Goal: Task Accomplishment & Management: Complete application form

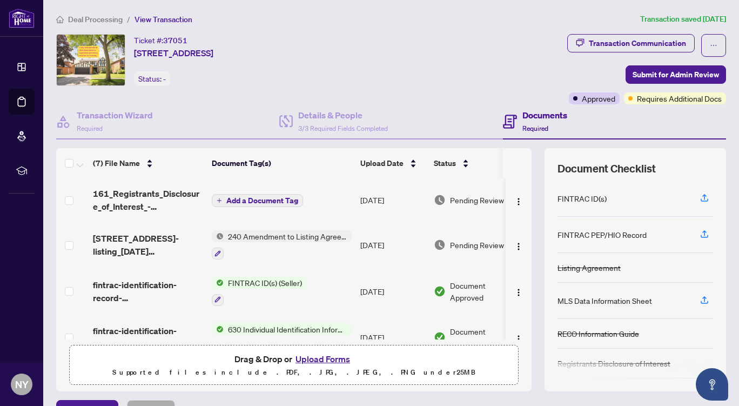
click at [273, 199] on span "Add a Document Tag" at bounding box center [262, 201] width 72 height 8
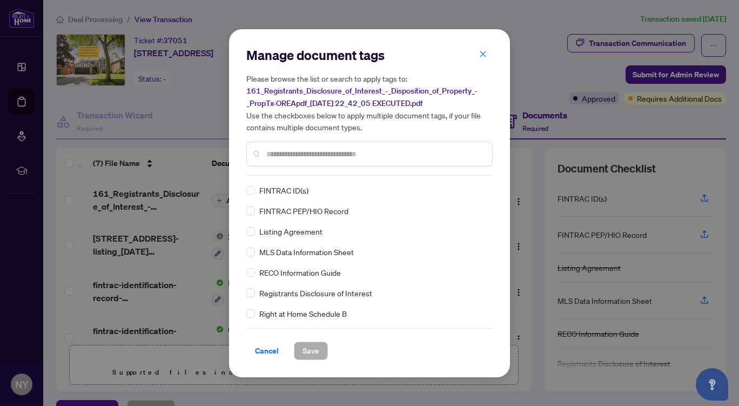
click at [313, 155] on input "text" at bounding box center [374, 154] width 217 height 12
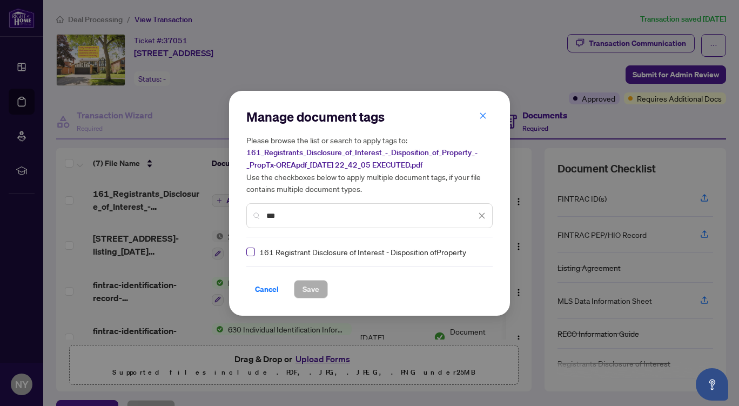
type input "***"
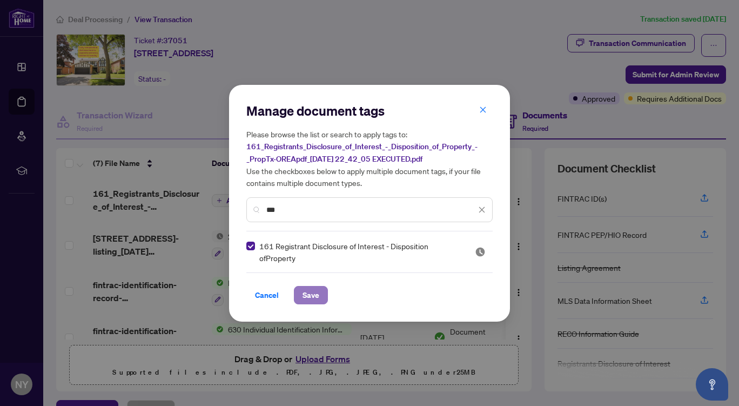
click at [307, 295] on span "Save" at bounding box center [311, 294] width 17 height 17
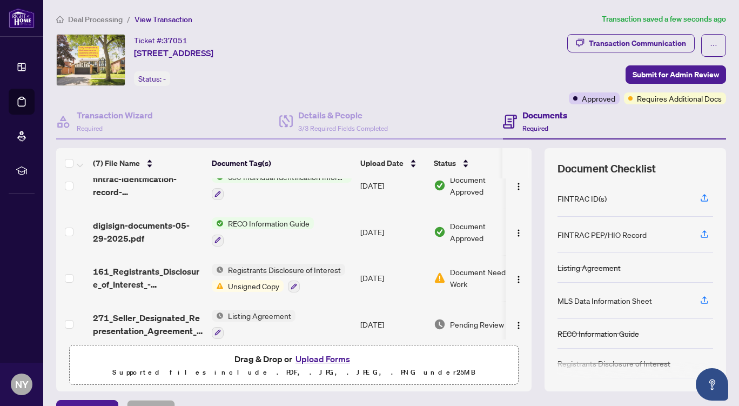
scroll to position [163, 0]
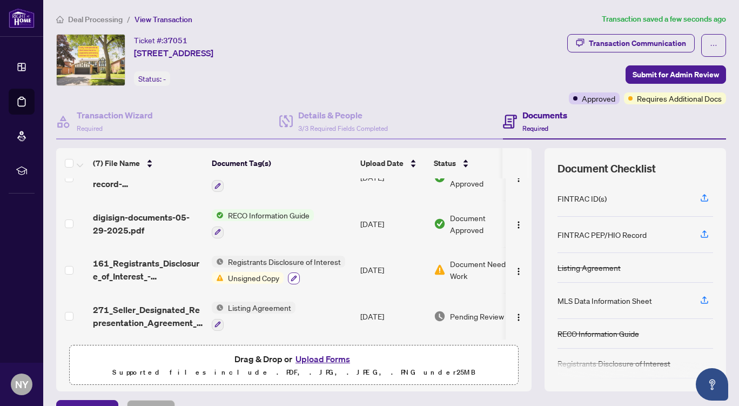
click at [293, 275] on icon "button" at bounding box center [294, 278] width 6 height 6
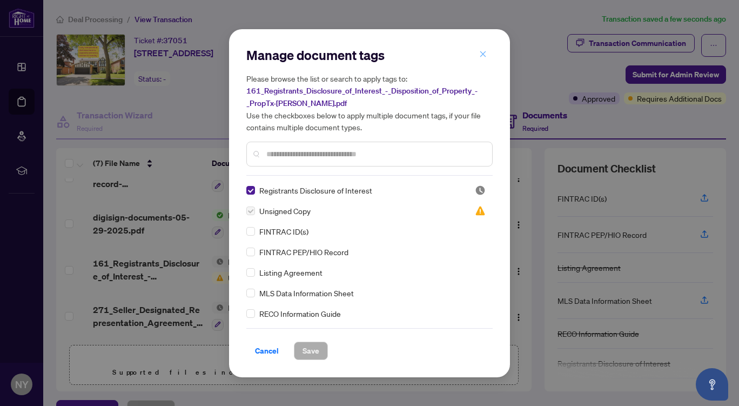
click at [480, 58] on icon "close" at bounding box center [483, 54] width 8 height 8
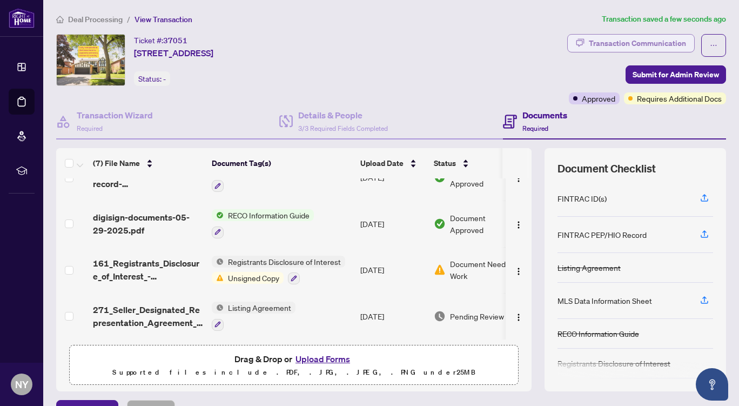
click at [651, 44] on div "Transaction Communication" at bounding box center [637, 43] width 97 height 17
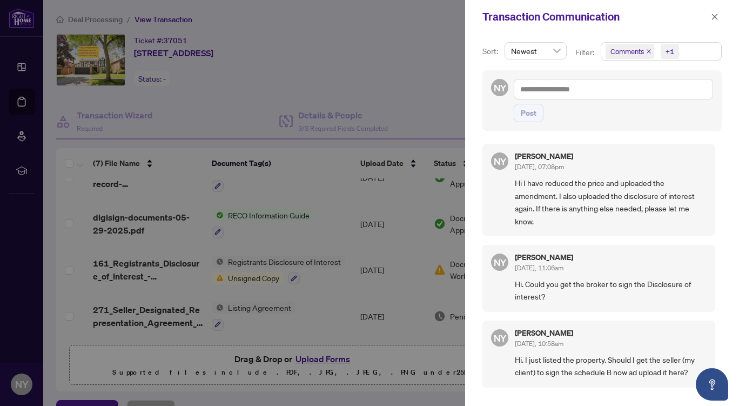
click at [25, 104] on div at bounding box center [369, 203] width 739 height 406
click at [340, 93] on div at bounding box center [369, 203] width 739 height 406
click at [716, 18] on icon "close" at bounding box center [715, 17] width 6 height 6
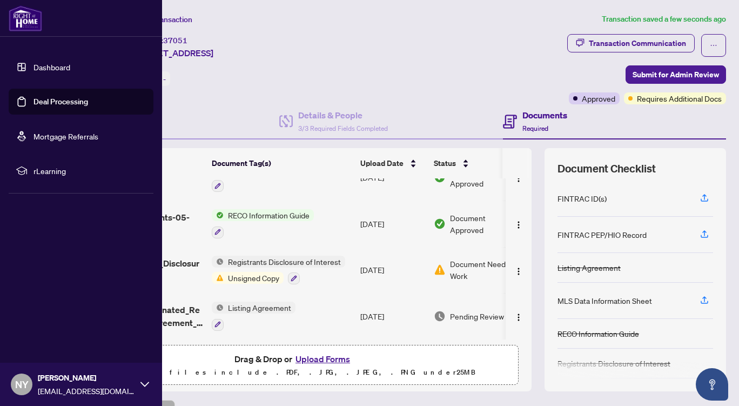
click at [33, 102] on link "Deal Processing" at bounding box center [60, 102] width 55 height 10
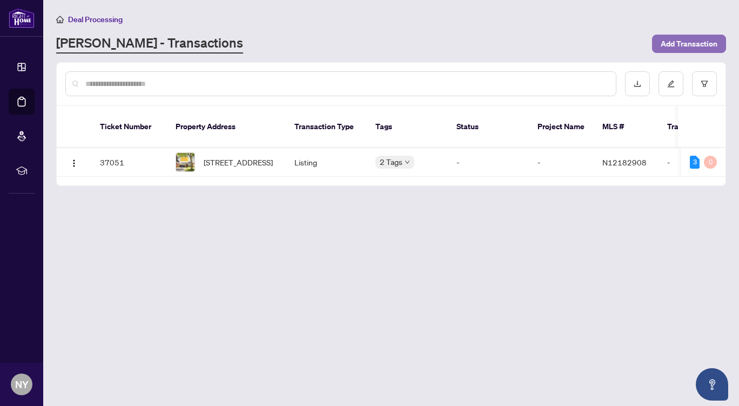
click at [680, 43] on span "Add Transaction" at bounding box center [689, 43] width 57 height 17
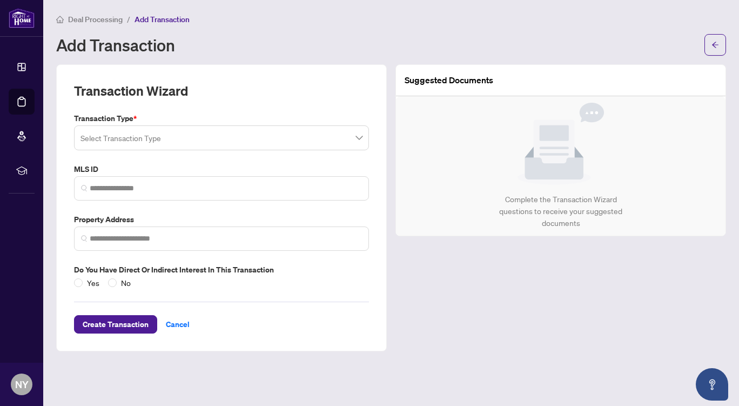
click at [359, 141] on span at bounding box center [222, 138] width 282 height 21
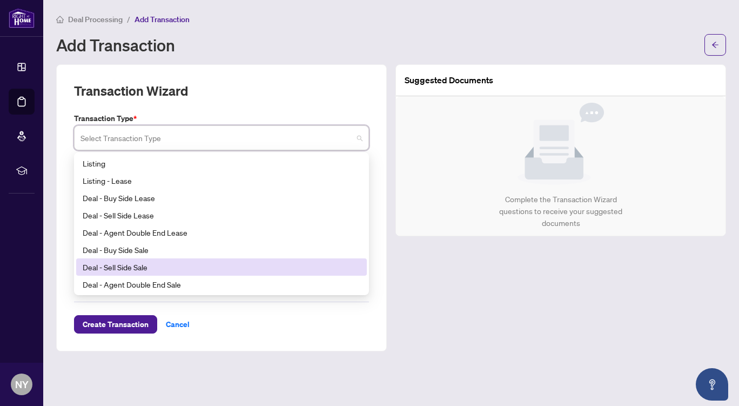
click at [324, 270] on div "Deal - Sell Side Sale" at bounding box center [222, 267] width 278 height 12
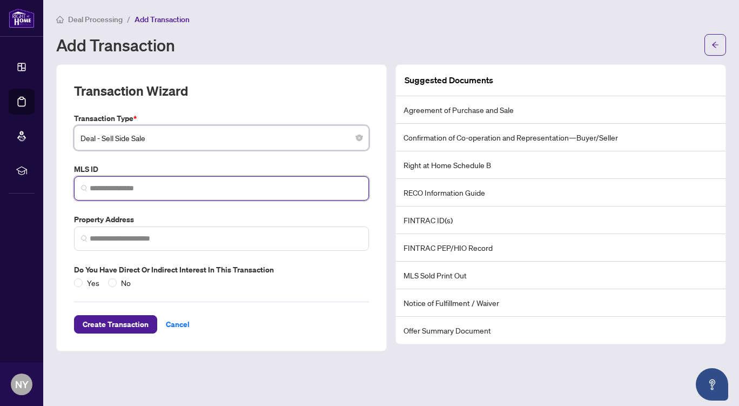
click at [204, 192] on input "search" at bounding box center [226, 188] width 272 height 11
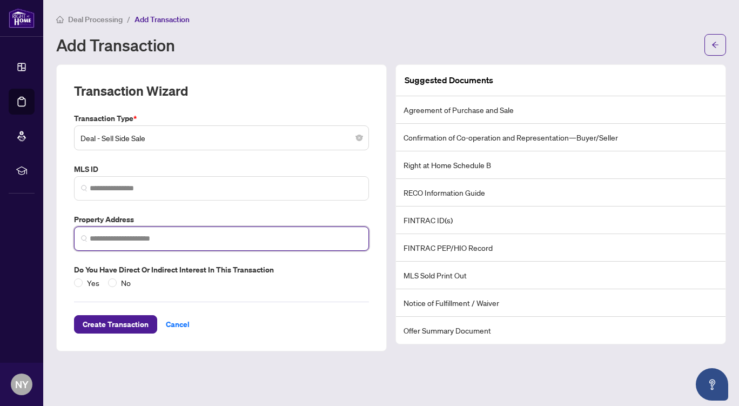
click at [178, 238] on input "search" at bounding box center [226, 238] width 272 height 11
type input "**********"
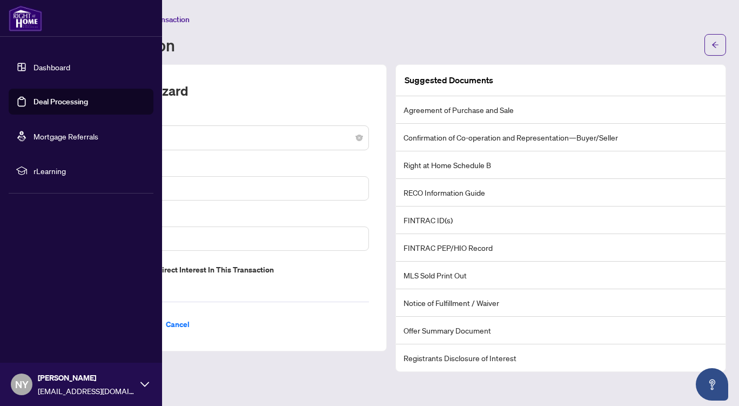
click at [37, 66] on link "Dashboard" at bounding box center [51, 67] width 37 height 10
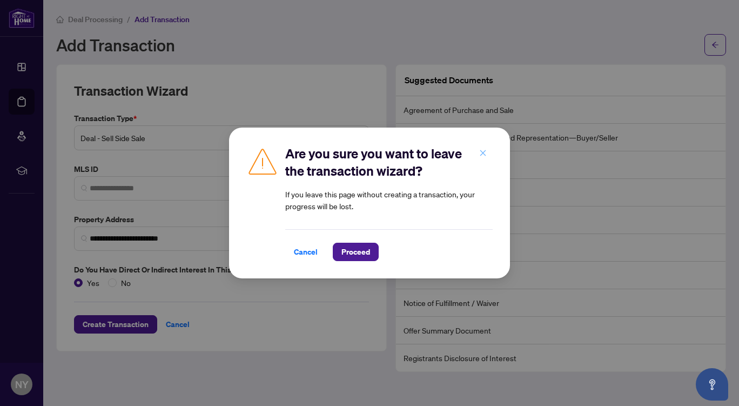
click at [483, 156] on icon "close" at bounding box center [483, 153] width 8 height 8
